Goal: Task Accomplishment & Management: Use online tool/utility

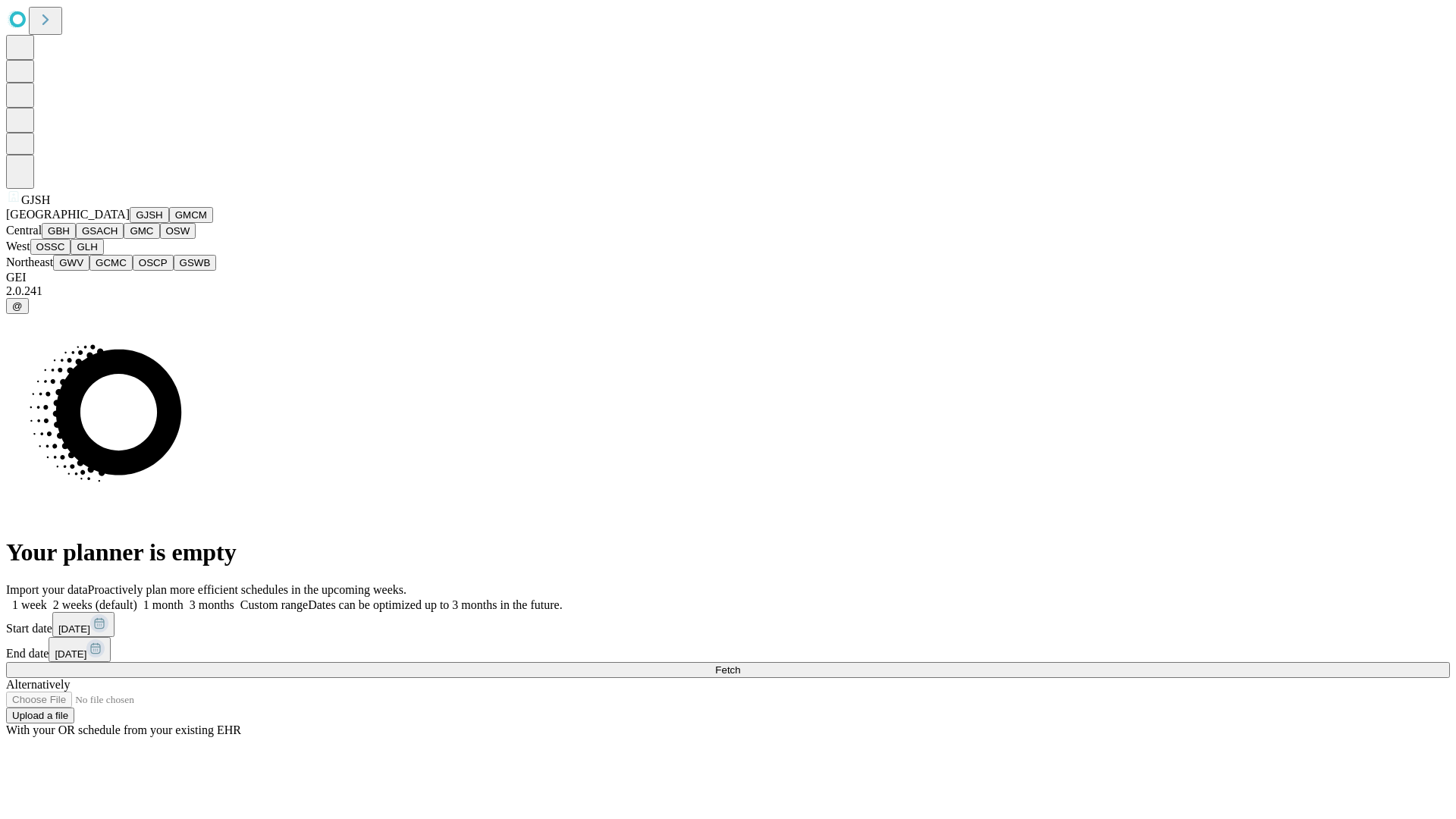
click at [130, 223] on button "GJSH" at bounding box center [149, 215] width 40 height 16
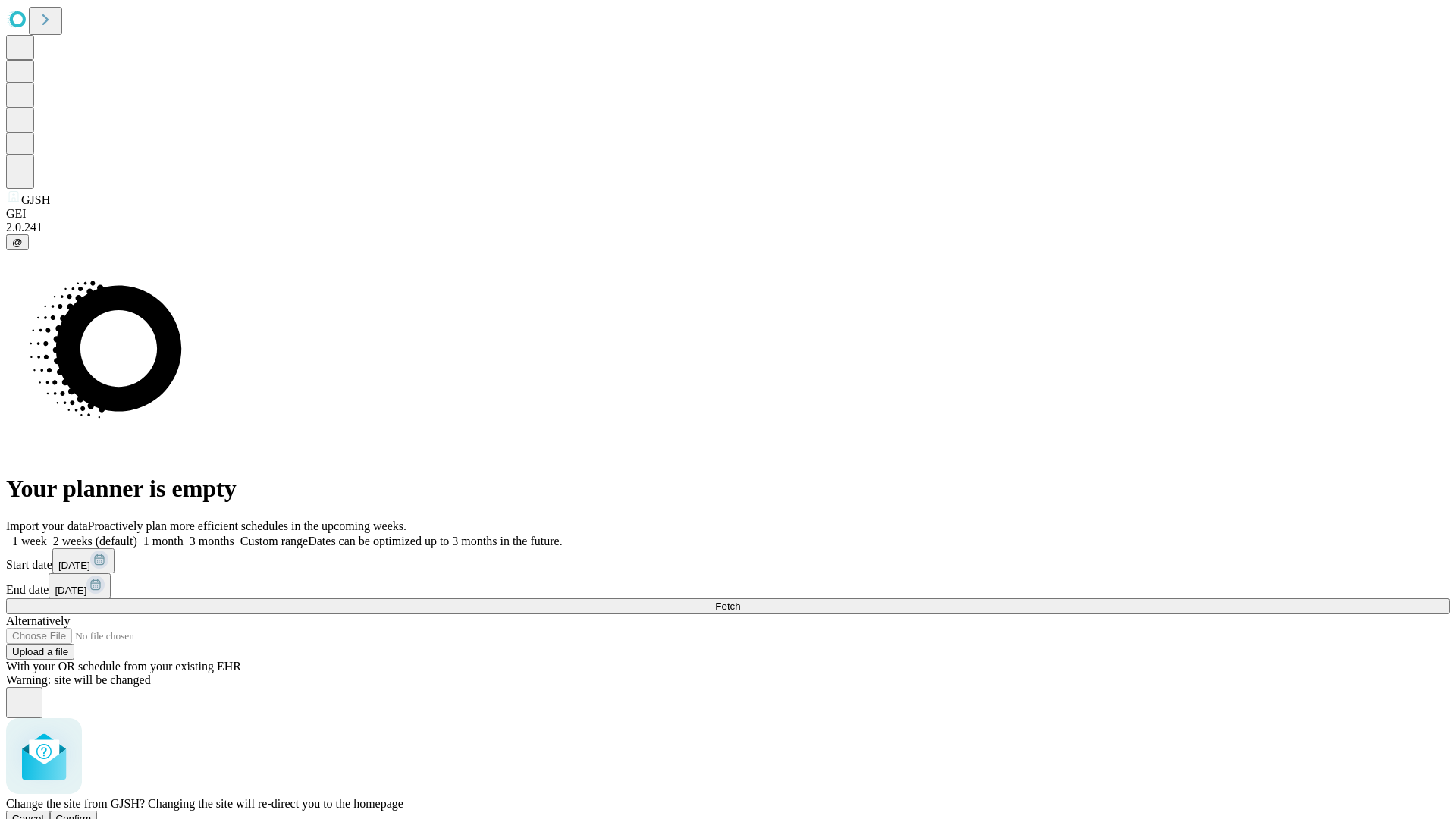
click at [92, 813] on span "Confirm" at bounding box center [74, 818] width 36 height 11
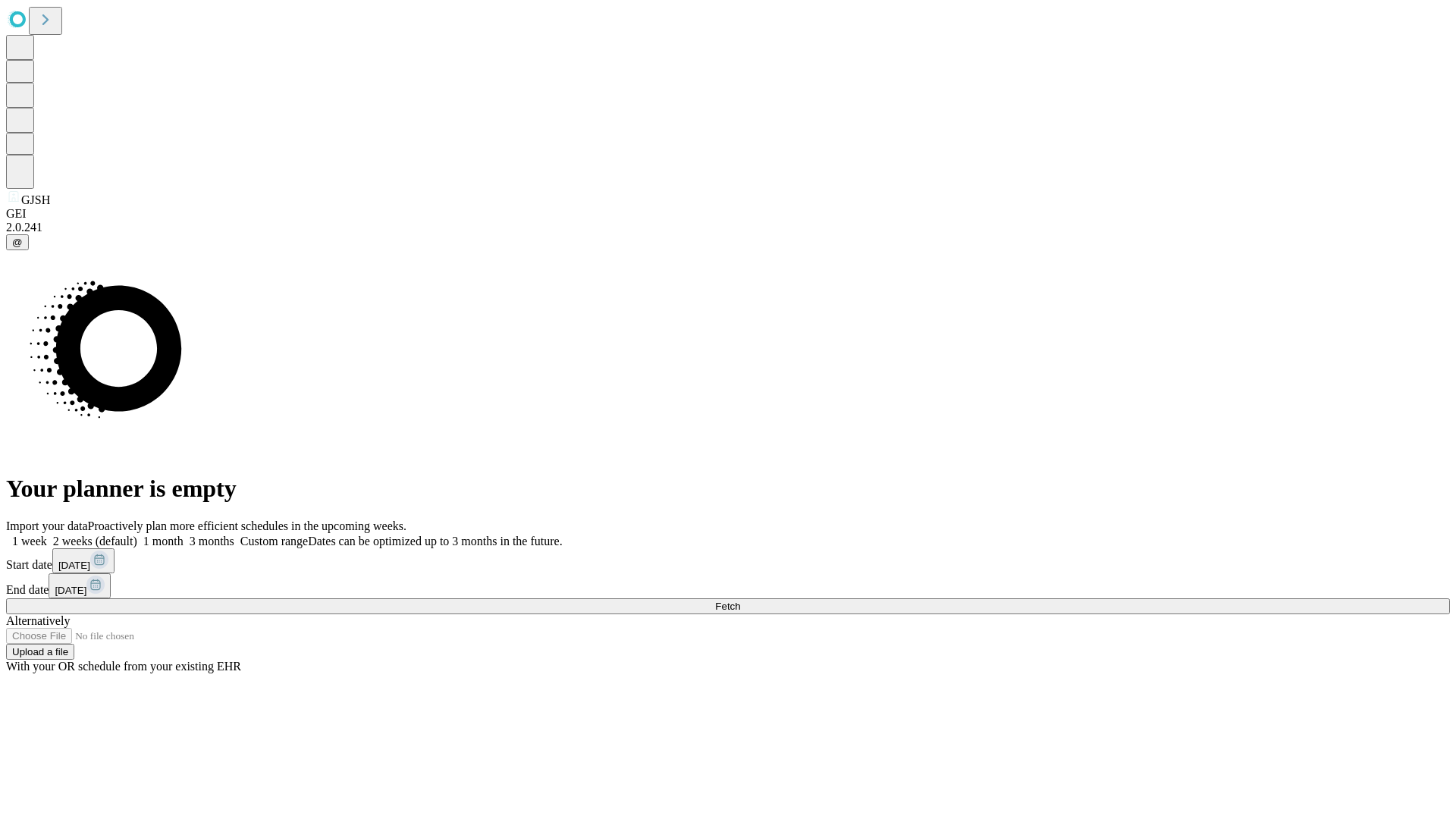
click at [138, 534] on label "2 weeks (default)" at bounding box center [92, 541] width 90 height 13
click at [740, 601] on span "Fetch" at bounding box center [728, 606] width 25 height 11
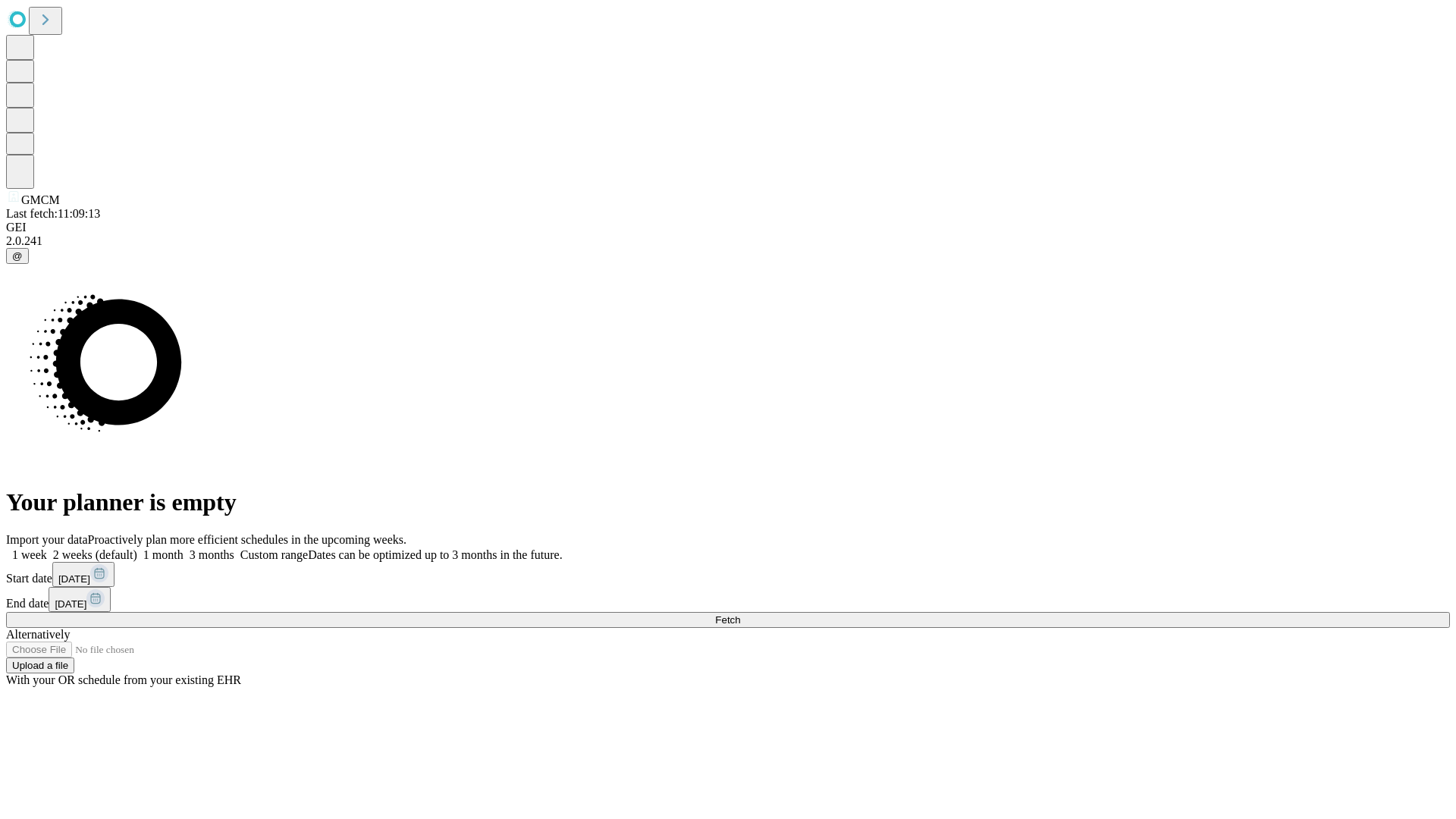
click at [138, 548] on label "2 weeks (default)" at bounding box center [92, 554] width 90 height 13
click at [740, 614] on span "Fetch" at bounding box center [728, 620] width 25 height 11
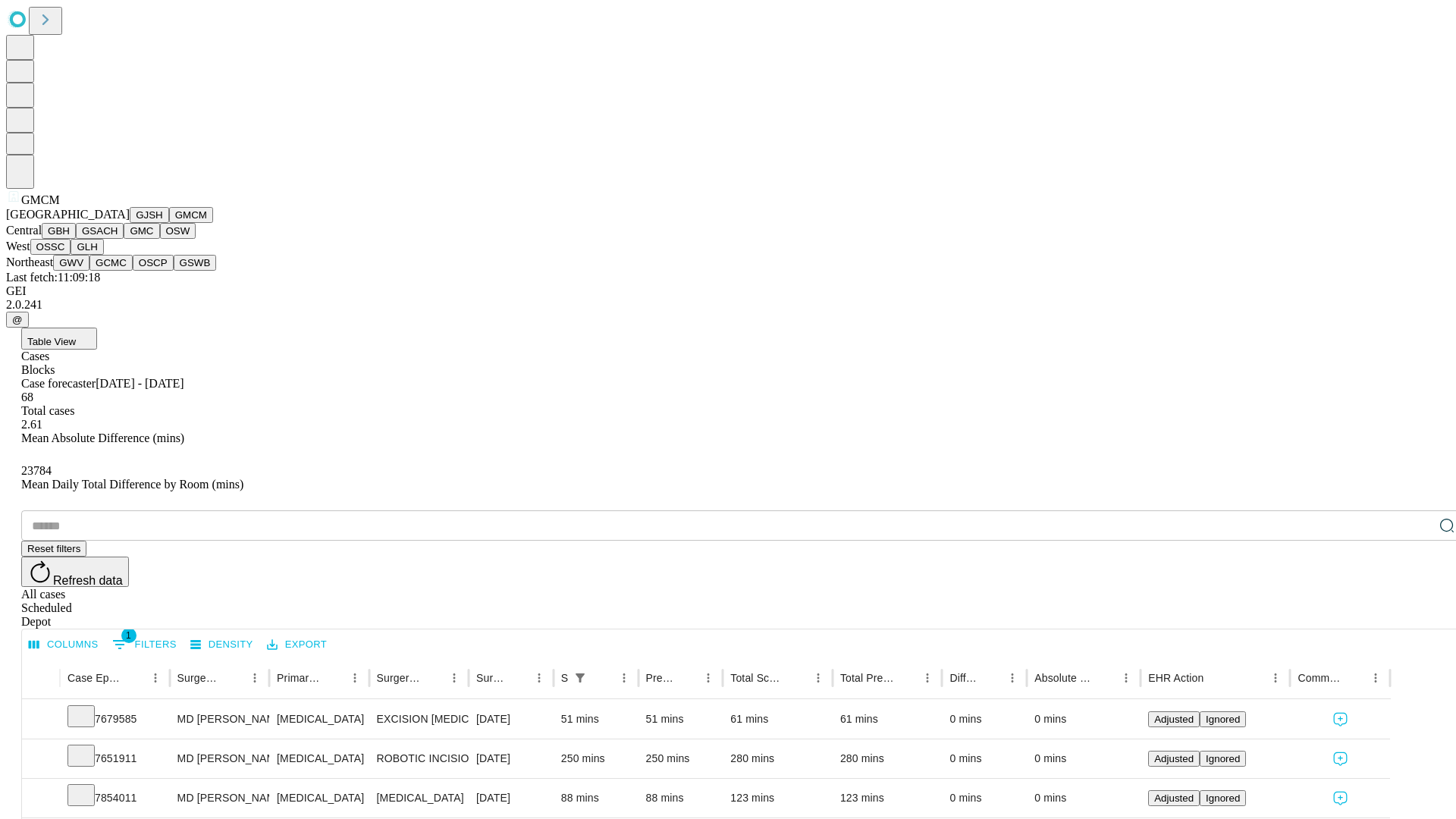
click at [76, 239] on button "GBH" at bounding box center [59, 231] width 34 height 16
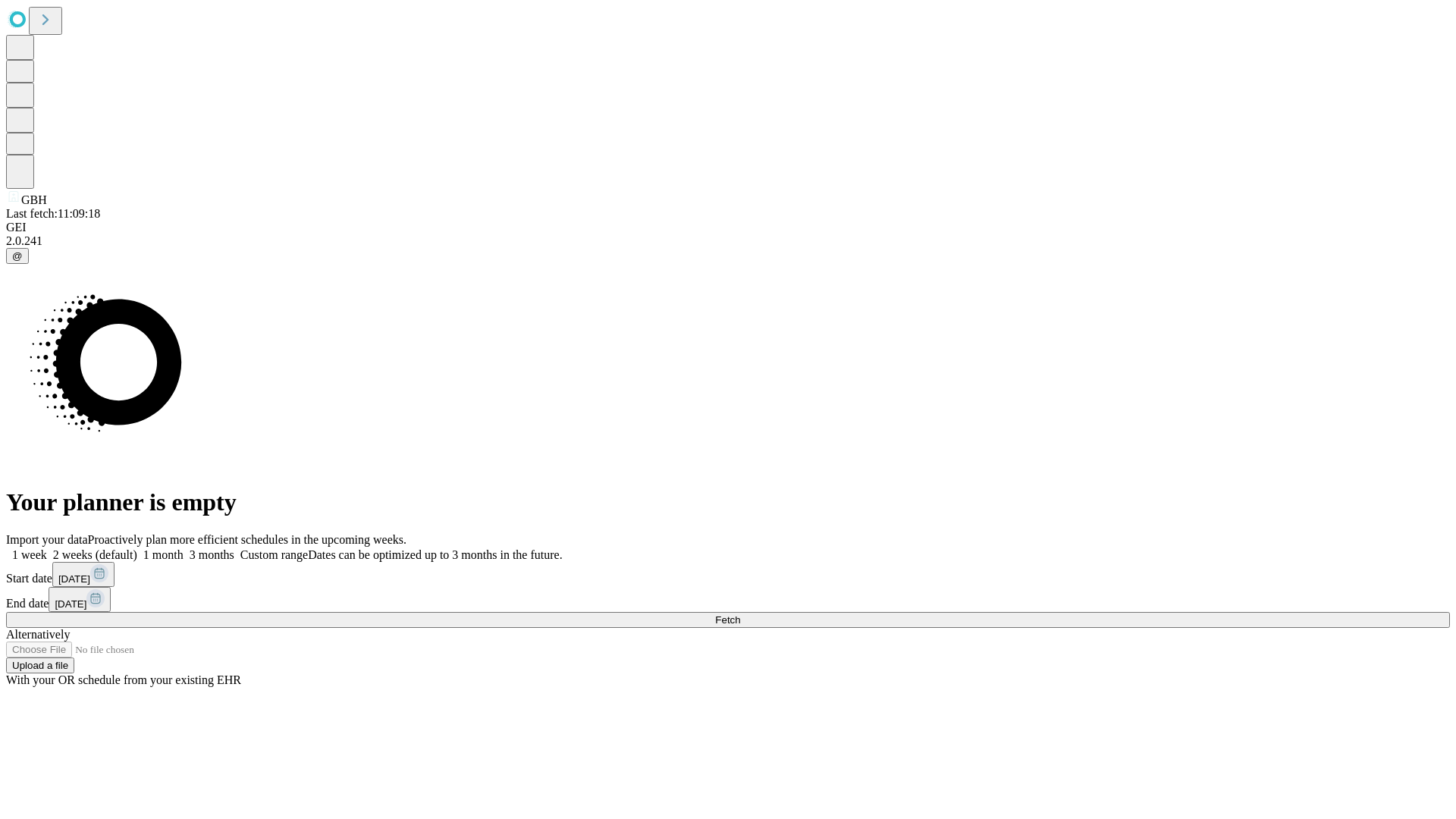
click at [138, 548] on label "2 weeks (default)" at bounding box center [92, 554] width 90 height 13
click at [740, 614] on span "Fetch" at bounding box center [728, 620] width 25 height 11
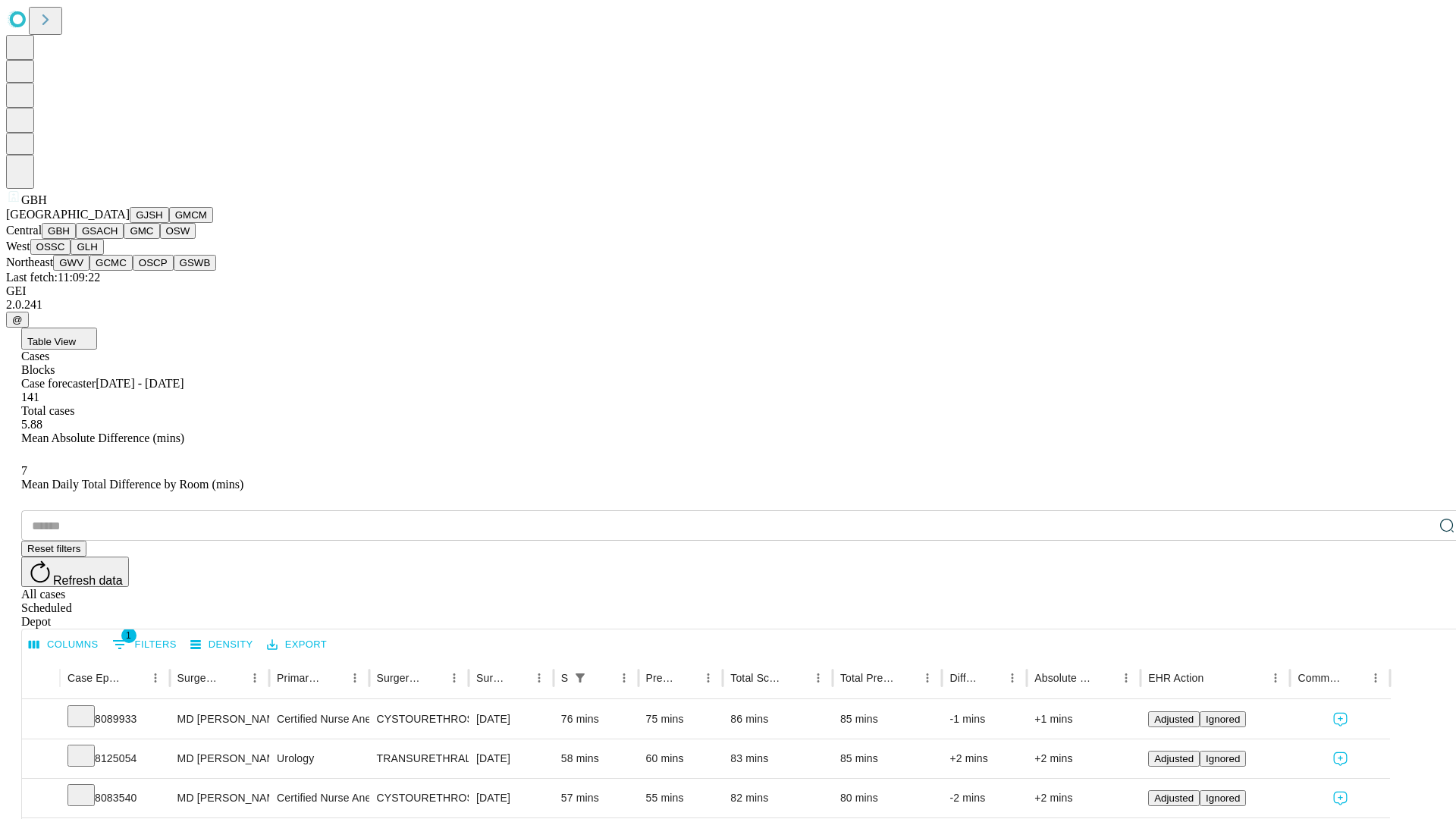
click at [118, 239] on button "GSACH" at bounding box center [100, 231] width 47 height 16
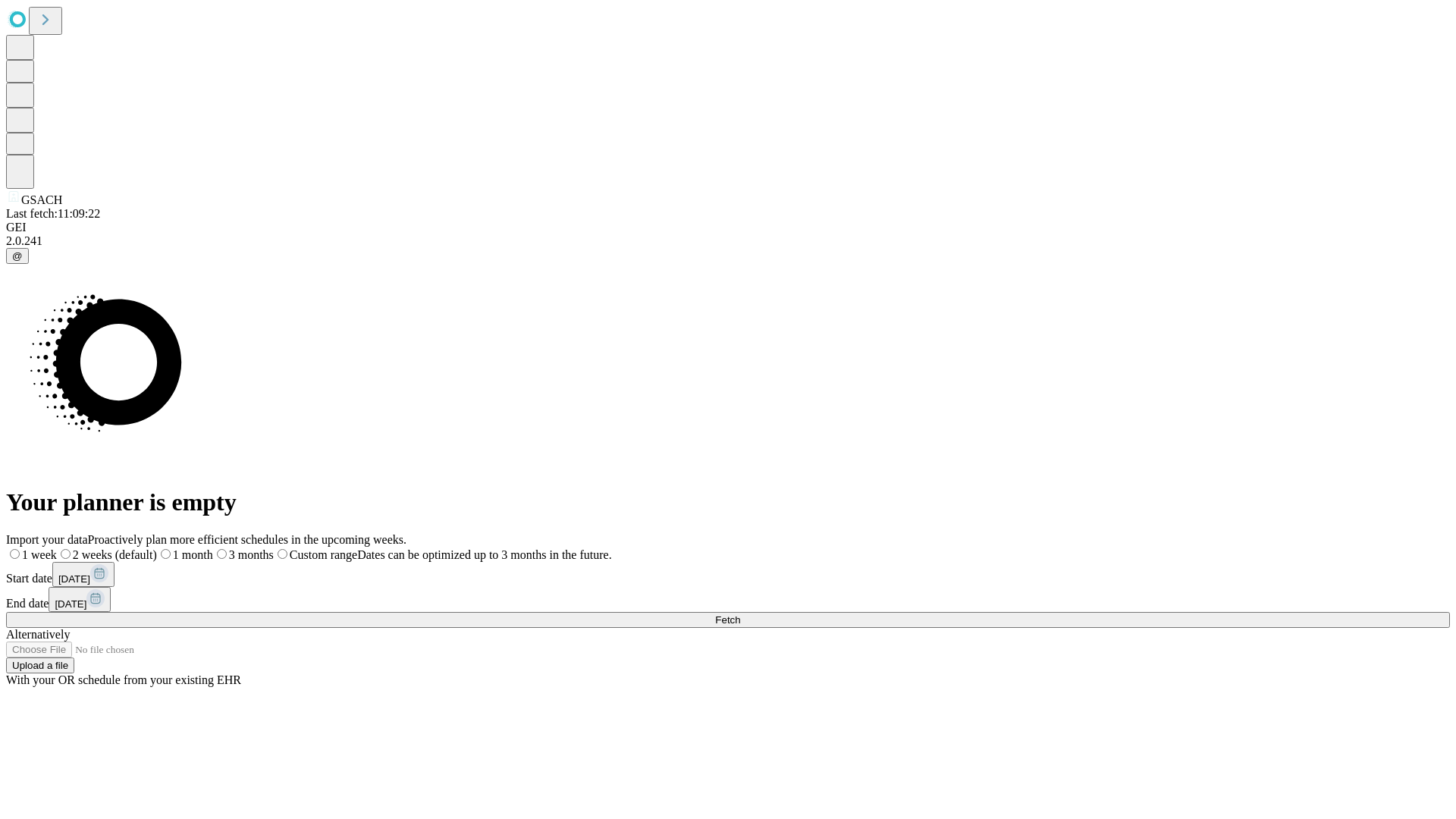
click at [157, 548] on label "2 weeks (default)" at bounding box center [107, 554] width 100 height 13
click at [740, 614] on span "Fetch" at bounding box center [728, 620] width 25 height 11
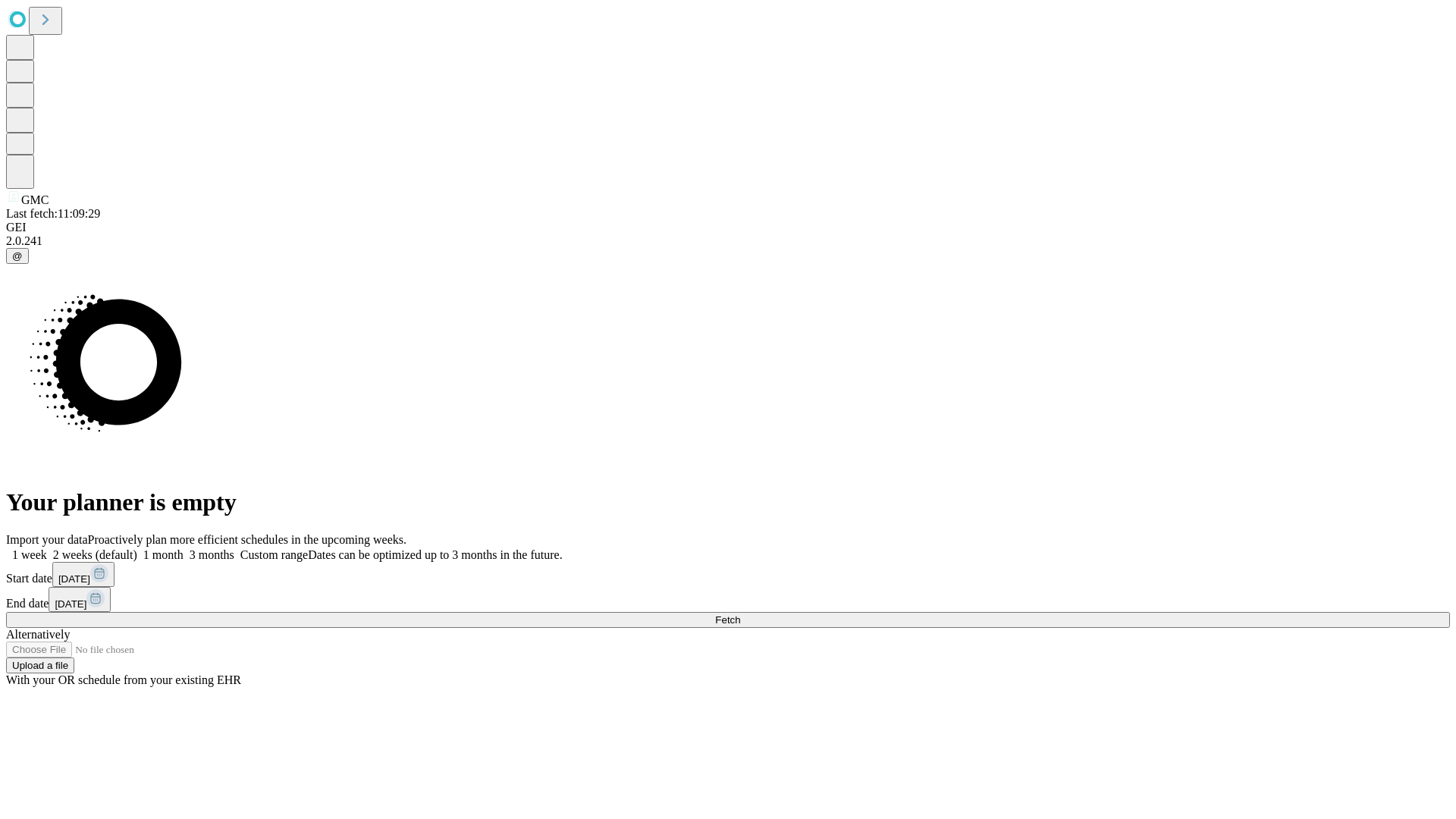
click at [138, 548] on label "2 weeks (default)" at bounding box center [92, 554] width 90 height 13
click at [740, 614] on span "Fetch" at bounding box center [728, 620] width 25 height 11
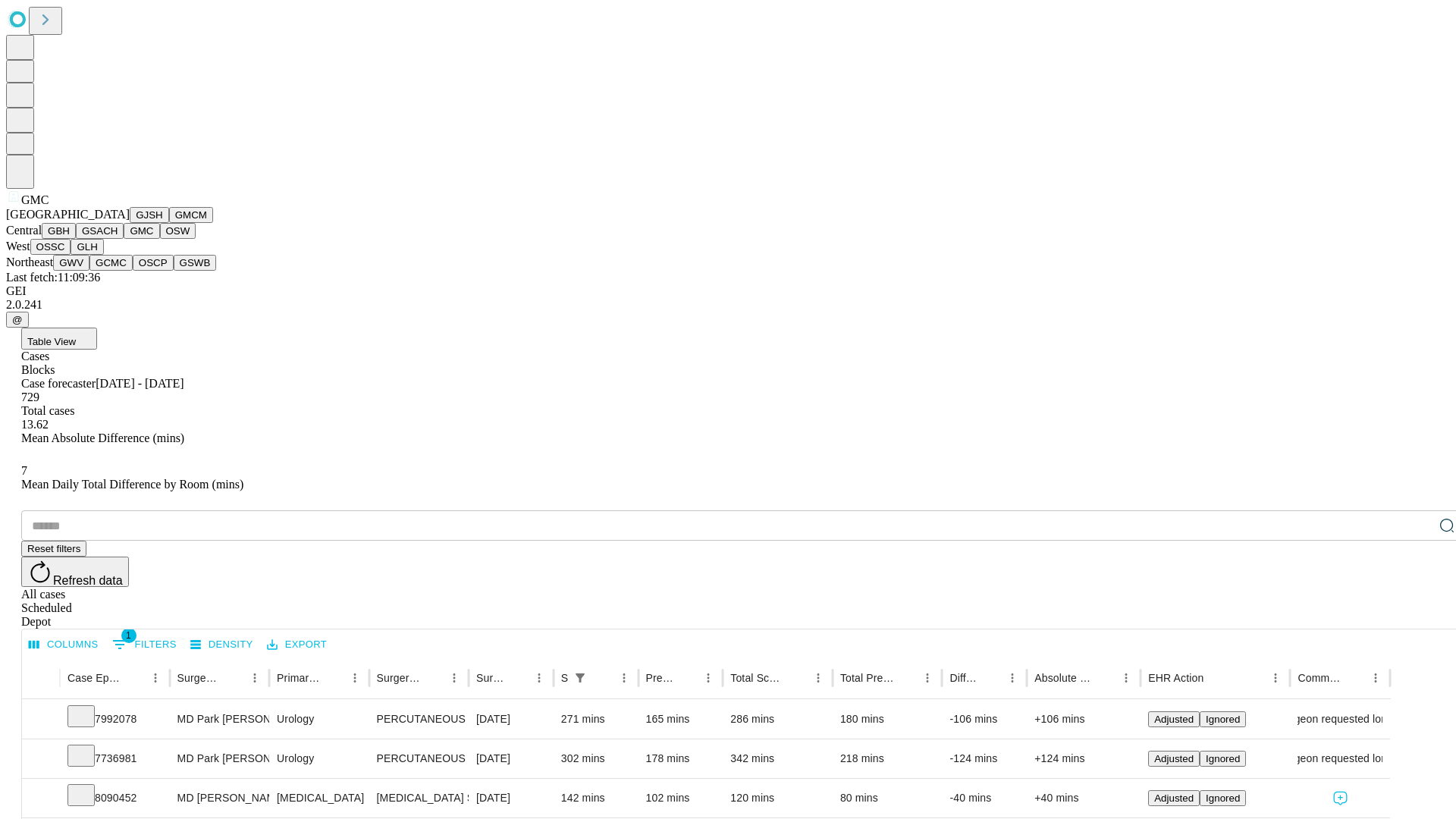
click at [160, 239] on button "OSW" at bounding box center [178, 231] width 36 height 16
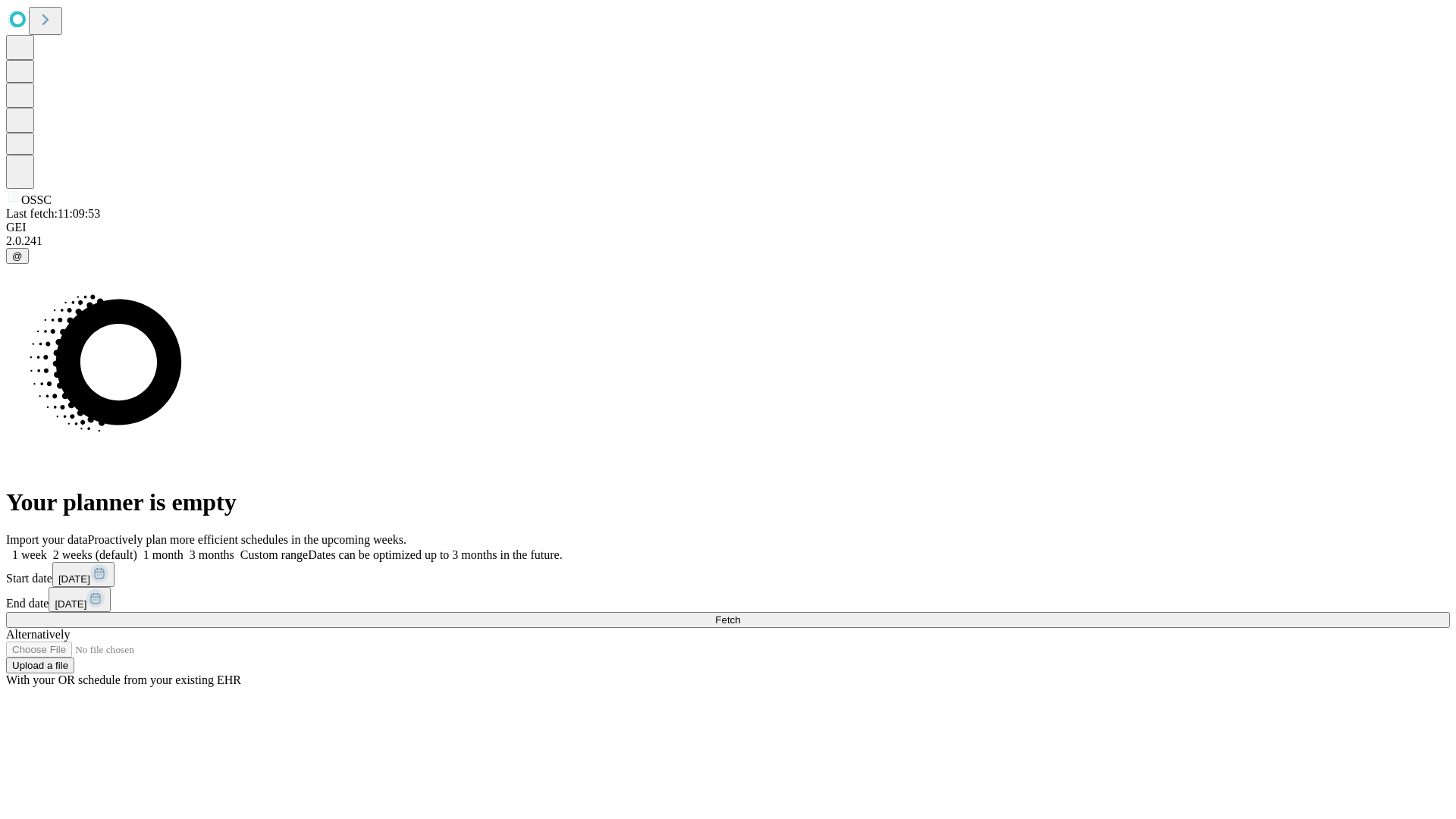
click at [138, 548] on label "2 weeks (default)" at bounding box center [92, 554] width 90 height 13
click at [740, 614] on span "Fetch" at bounding box center [728, 620] width 25 height 11
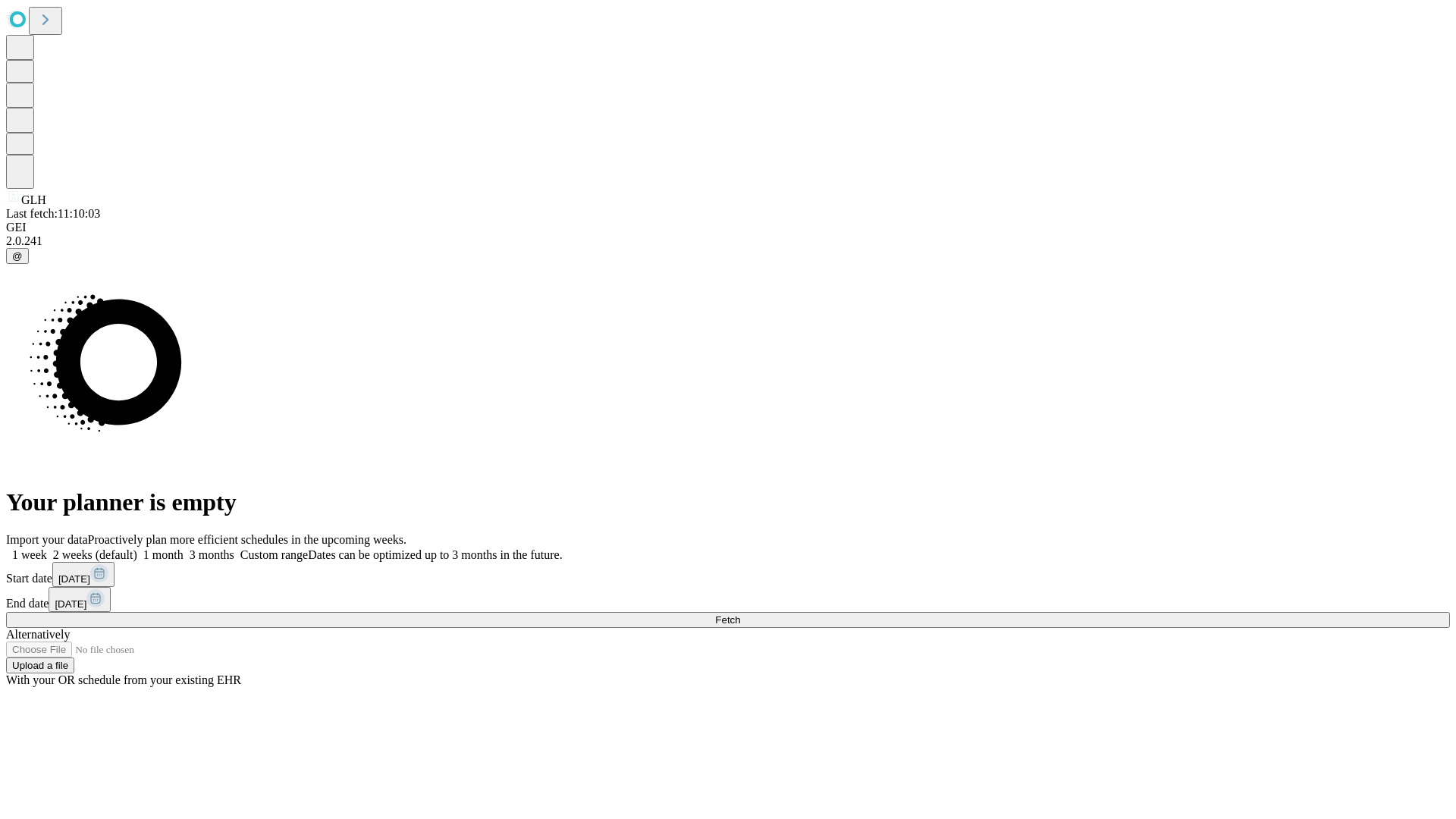
click at [740, 614] on span "Fetch" at bounding box center [728, 620] width 25 height 11
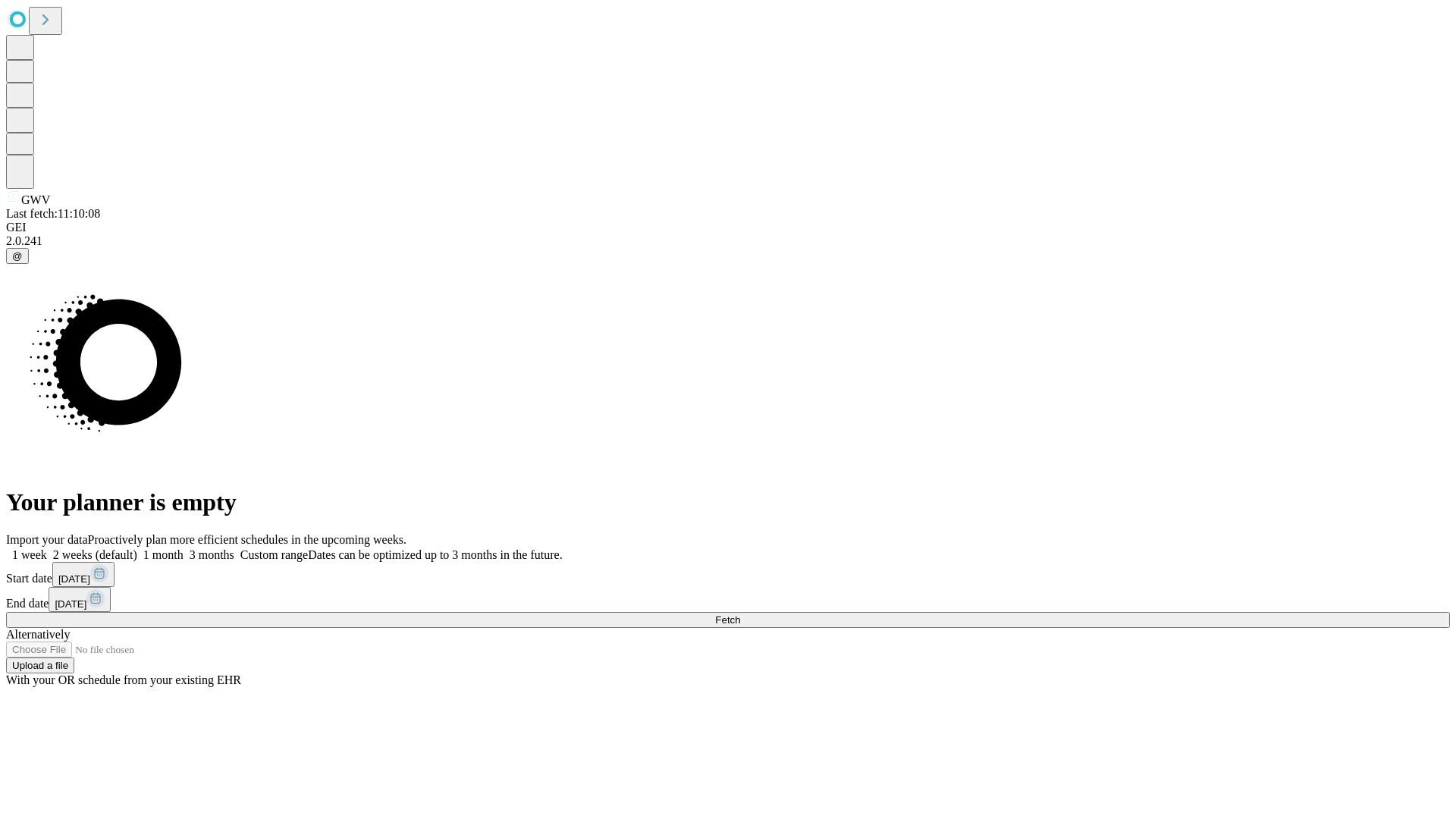
click at [138, 548] on label "2 weeks (default)" at bounding box center [92, 554] width 90 height 13
click at [740, 614] on span "Fetch" at bounding box center [728, 620] width 25 height 11
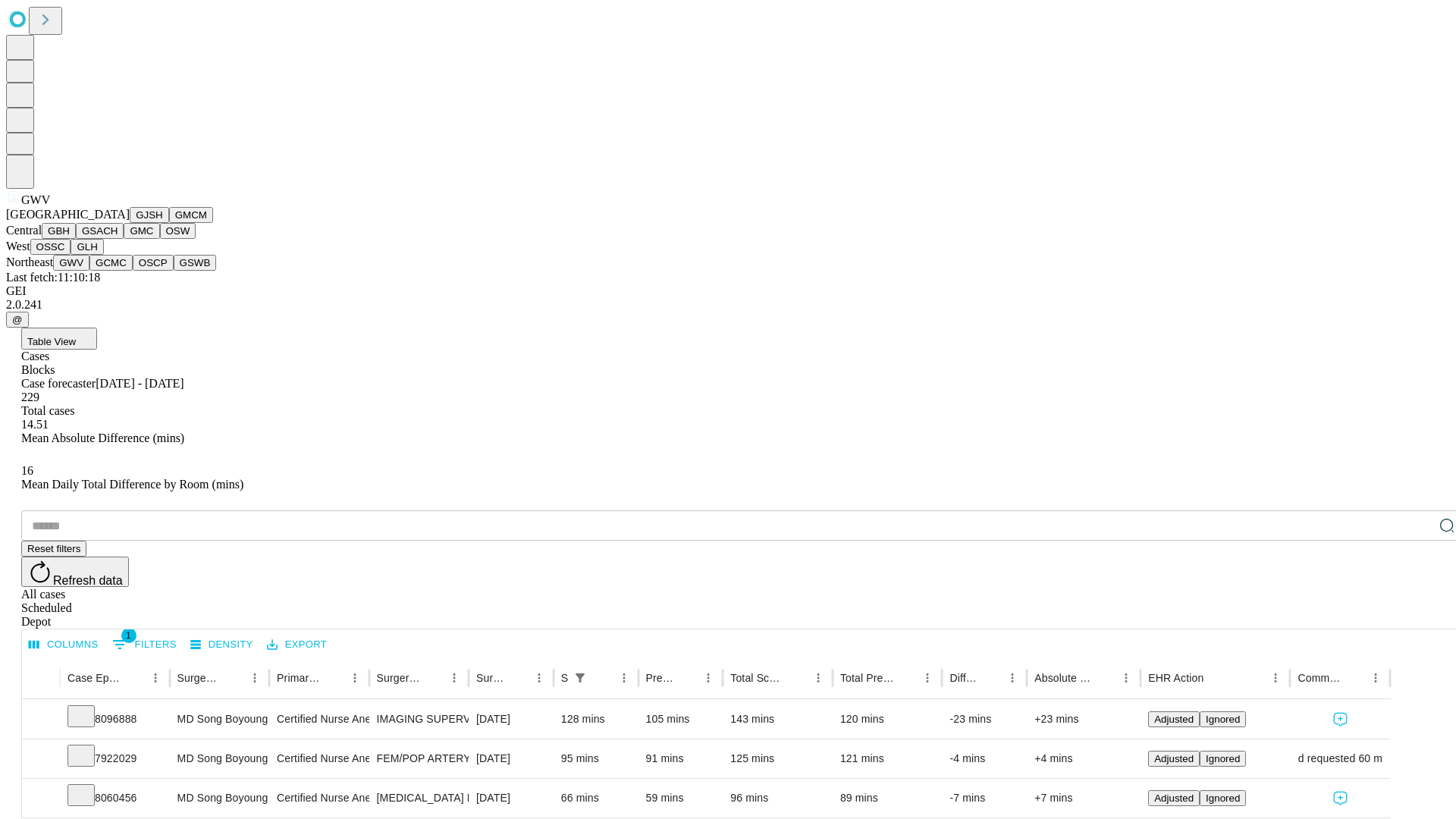
click at [118, 270] on button "GCMC" at bounding box center [111, 262] width 43 height 16
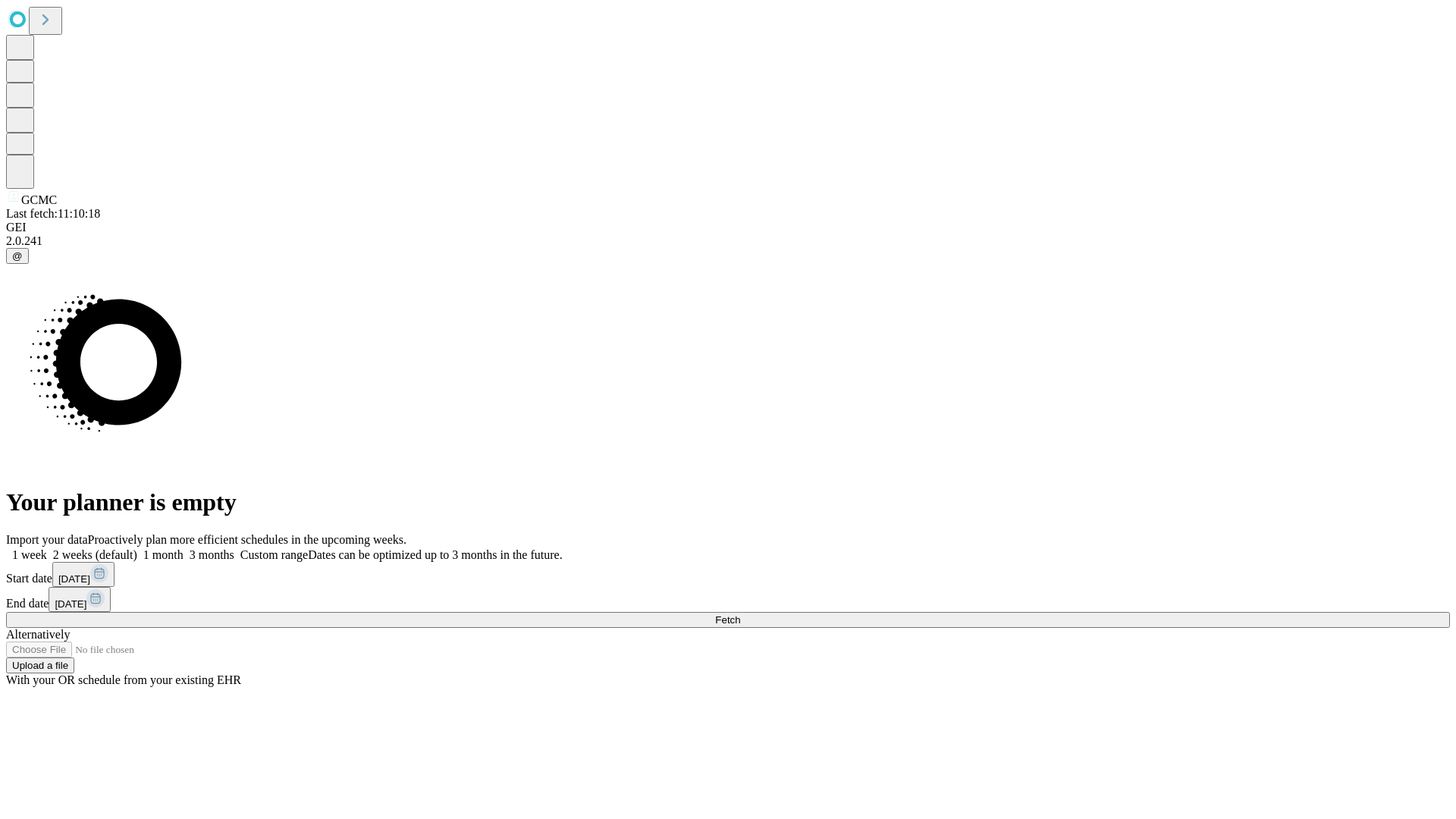
click at [138, 548] on label "2 weeks (default)" at bounding box center [92, 554] width 90 height 13
click at [740, 614] on span "Fetch" at bounding box center [728, 620] width 25 height 11
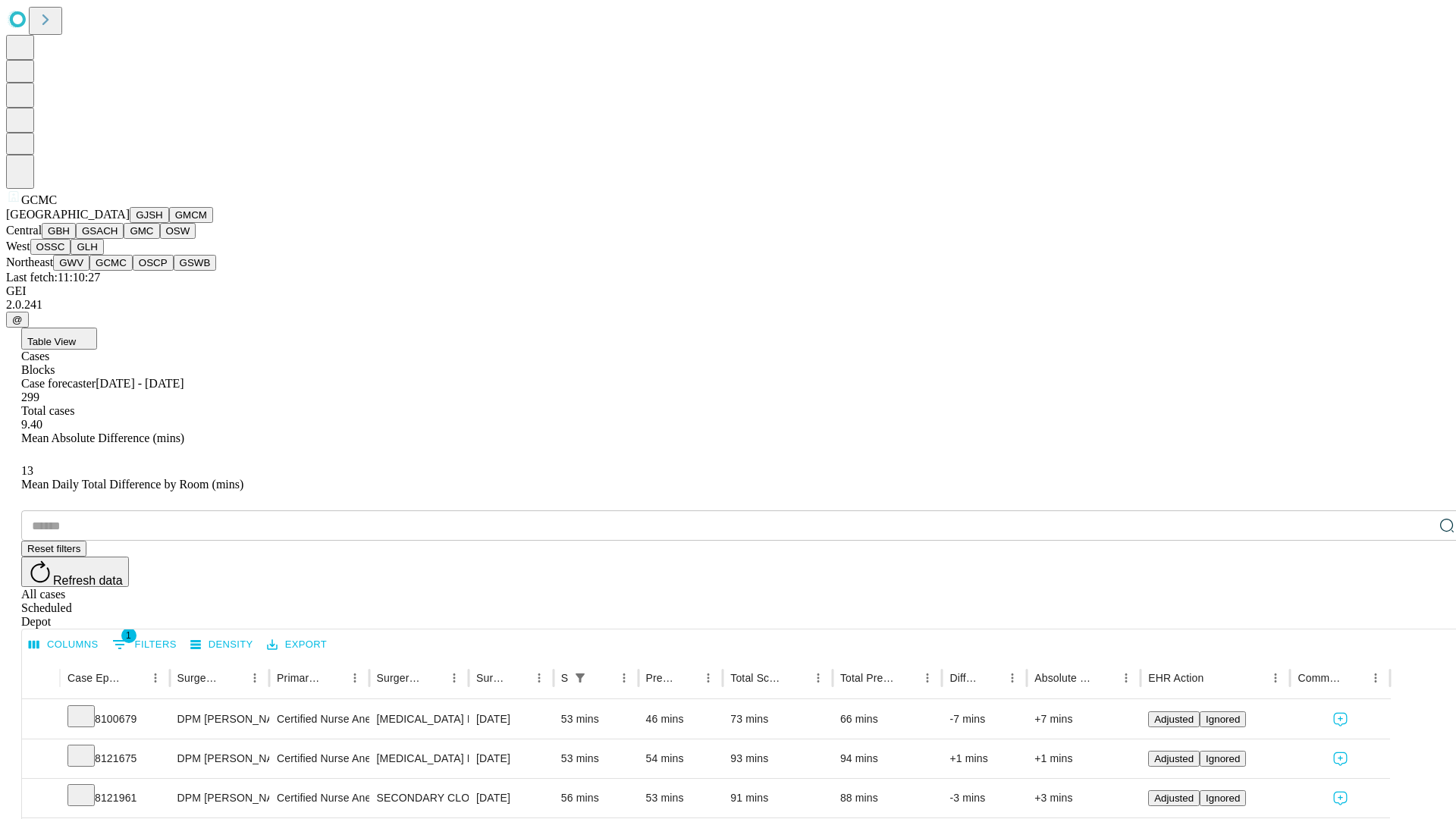
click at [133, 270] on button "OSCP" at bounding box center [153, 262] width 41 height 16
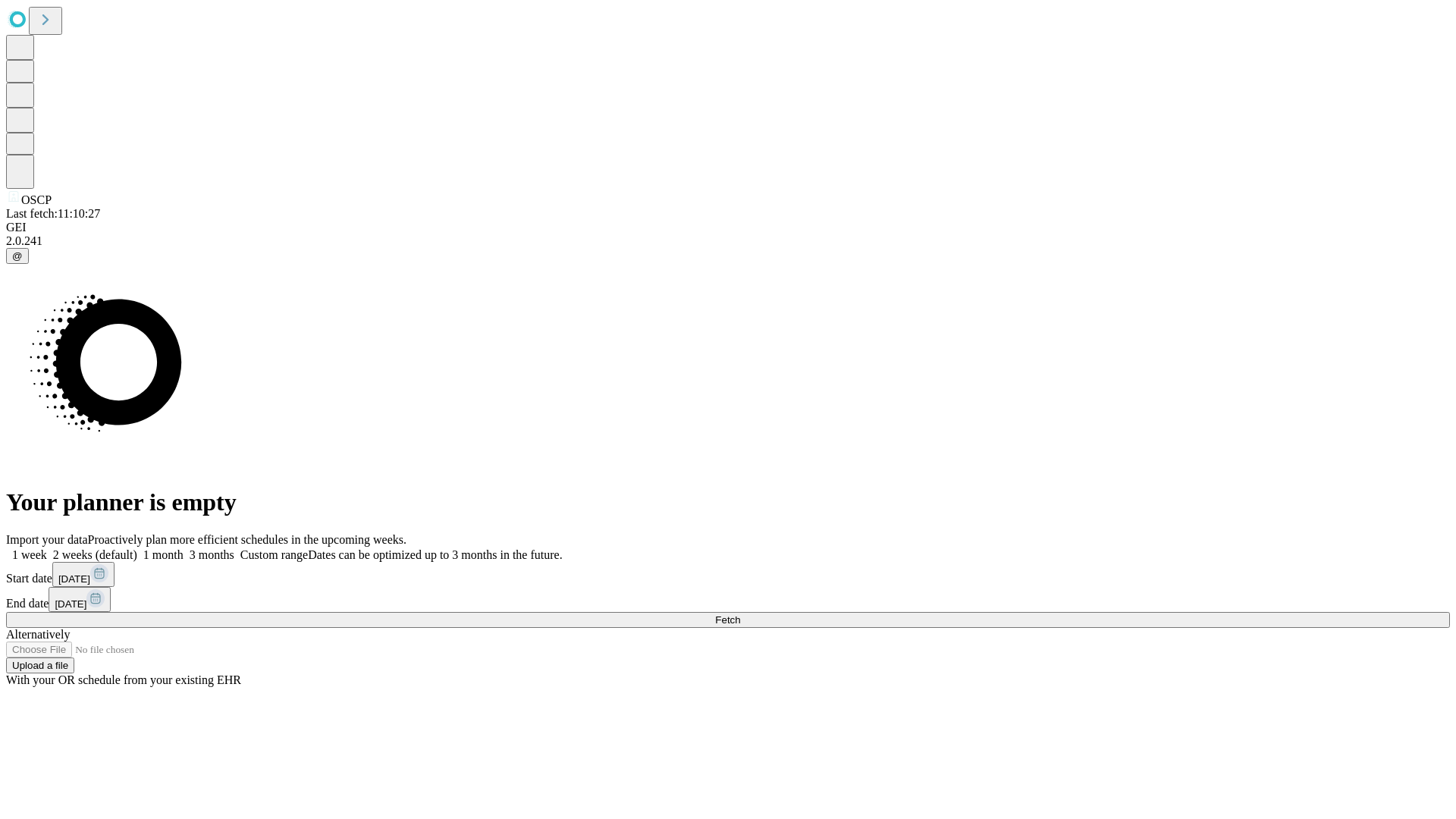
click at [138, 548] on label "2 weeks (default)" at bounding box center [92, 554] width 90 height 13
click at [740, 614] on span "Fetch" at bounding box center [728, 620] width 25 height 11
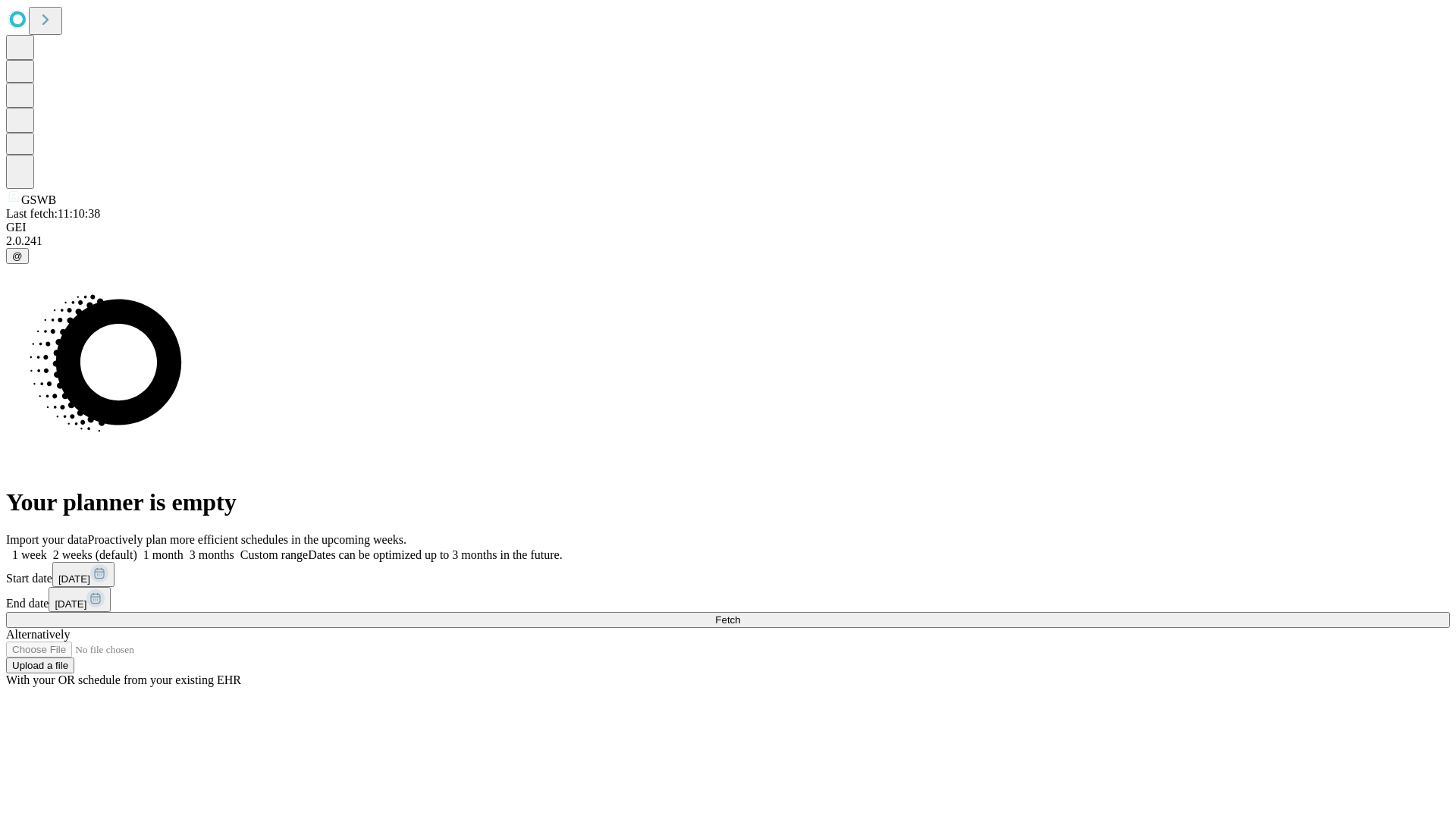
click at [138, 548] on label "2 weeks (default)" at bounding box center [92, 554] width 90 height 13
click at [740, 614] on span "Fetch" at bounding box center [728, 620] width 25 height 11
